Goal: Information Seeking & Learning: Find specific fact

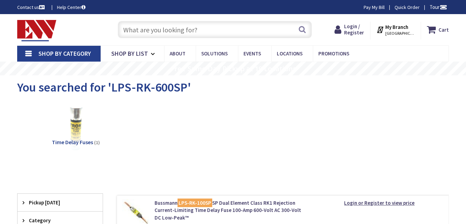
click at [201, 29] on input "text" at bounding box center [215, 29] width 194 height 17
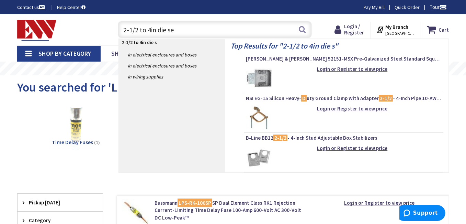
type input "2-1/2 to 4in die set"
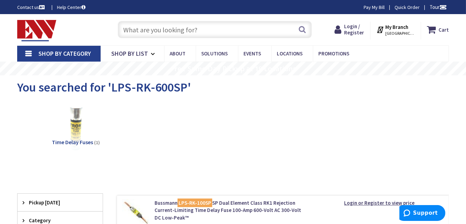
paste input "MAXIS 63159901"
type input "MAXIS 63159901"
